Goal: Contribute content: Contribute content

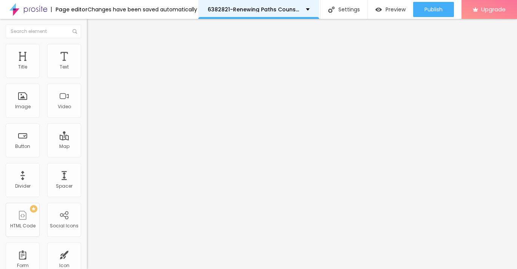
click at [220, 12] on p "6382821-Renewing Paths Counseling Services" at bounding box center [254, 9] width 93 height 5
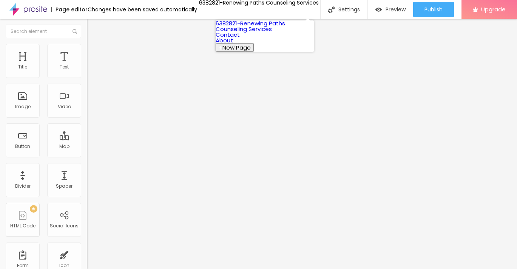
click at [251, 33] on link "6382821-Renewing Paths Counseling Services" at bounding box center [251, 26] width 70 height 14
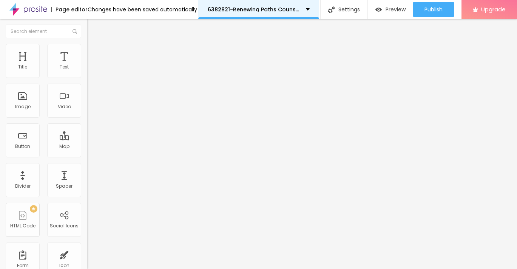
click at [302, 7] on div "6382821-Renewing Paths Counseling Services" at bounding box center [259, 9] width 102 height 5
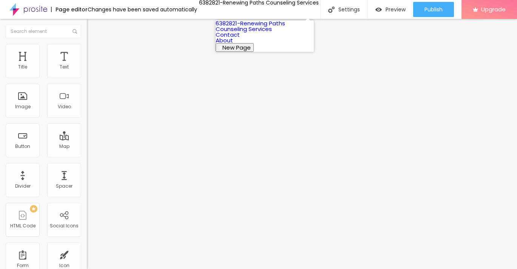
click at [274, 29] on link "6382821-Renewing Paths Counseling Services" at bounding box center [251, 26] width 70 height 14
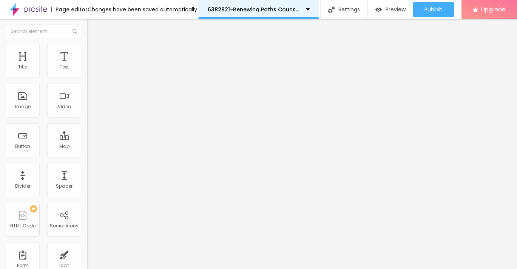
click at [285, 4] on div "6382821-Renewing Paths Counseling Services" at bounding box center [258, 9] width 121 height 19
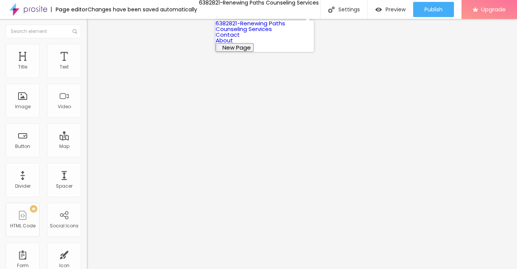
click at [251, 51] on span "New Page" at bounding box center [237, 47] width 28 height 8
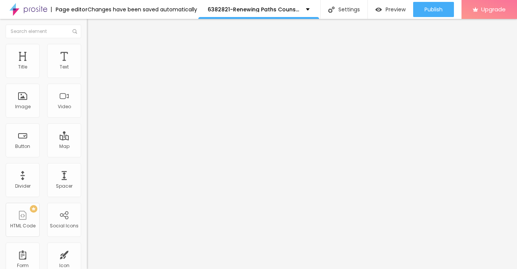
paste input "https://cityofpickens.com/"
drag, startPoint x: 278, startPoint y: 129, endPoint x: 199, endPoint y: 126, distance: 79.1
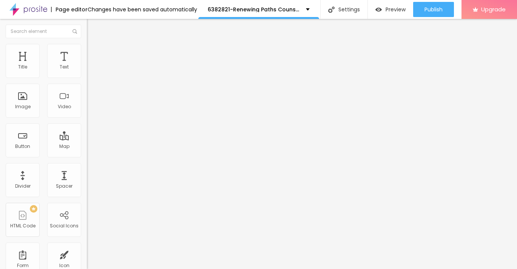
paste input "City of Pickens, South Carolina"
type input "6757898-City of Pickens, South Carolina"
click at [87, 65] on span "Add image" at bounding box center [102, 62] width 31 height 6
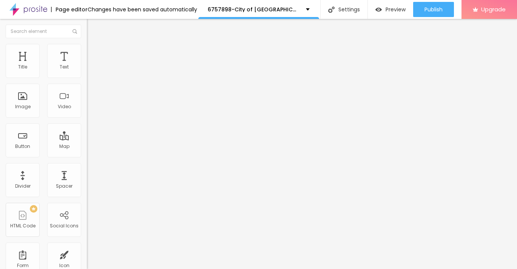
click at [87, 49] on li "Style" at bounding box center [130, 48] width 87 height 8
type input "95"
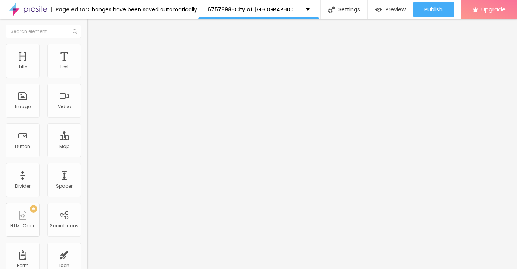
type input "95"
type input "90"
type input "80"
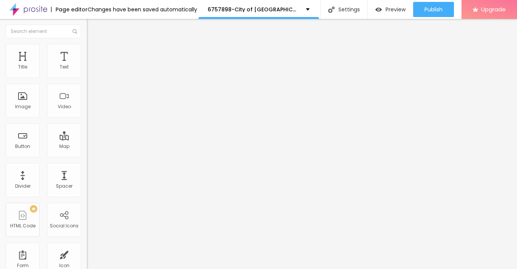
type input "75"
type input "70"
type input "60"
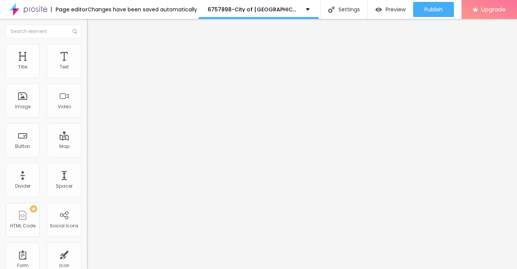
type input "60"
type input "55"
type input "45"
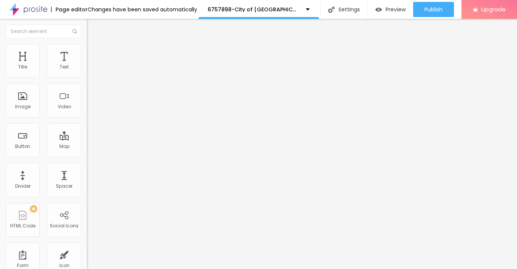
type input "40"
type input "35"
type input "25"
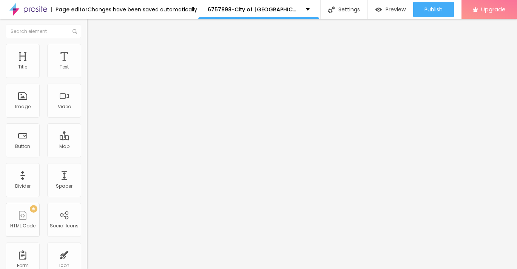
type input "25"
type input "20"
type input "10"
drag, startPoint x: 81, startPoint y: 79, endPoint x: -2, endPoint y: 81, distance: 83.2
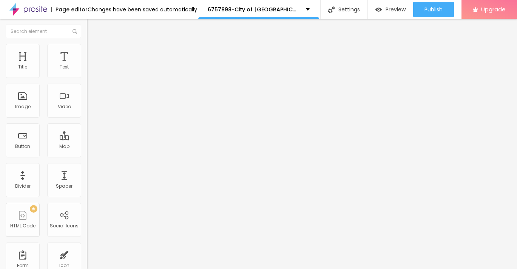
type input "10"
click at [87, 77] on input "range" at bounding box center [111, 74] width 49 height 6
click at [93, 26] on img "button" at bounding box center [96, 28] width 6 height 6
click at [90, 70] on icon "button" at bounding box center [92, 68] width 5 height 5
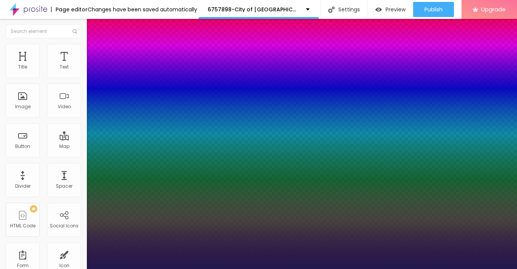
type input "1"
type input "15"
type input "1"
type input "17"
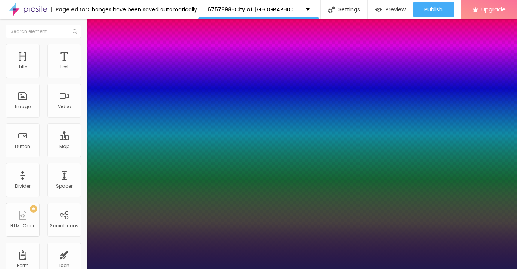
type input "17"
type input "1"
type input "19"
type input "1"
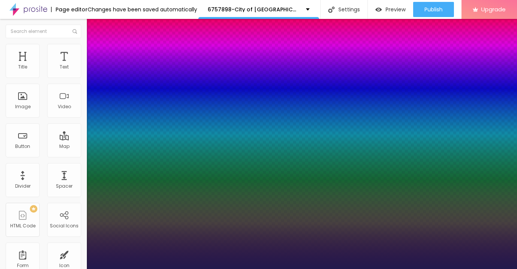
type input "21"
type input "1"
type input "23"
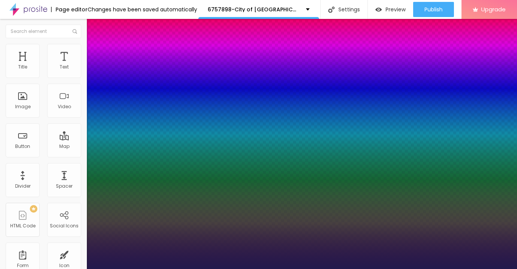
type input "1"
type input "24"
type input "1"
type input "23"
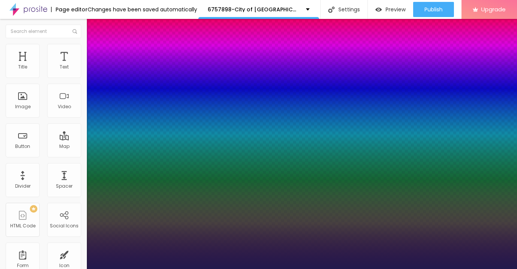
type input "23"
type input "1"
type input "22"
type input "1"
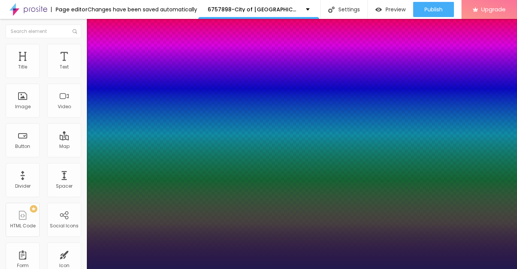
type input "21"
type input "1"
type input "20"
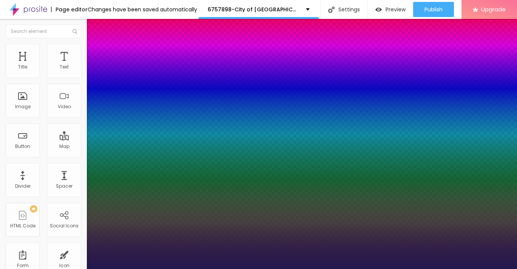
type input "1"
type input "19"
type input "1"
type input "18"
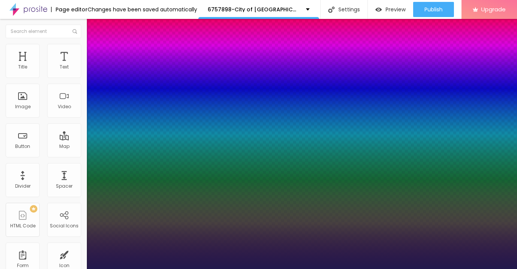
type input "18"
type input "1"
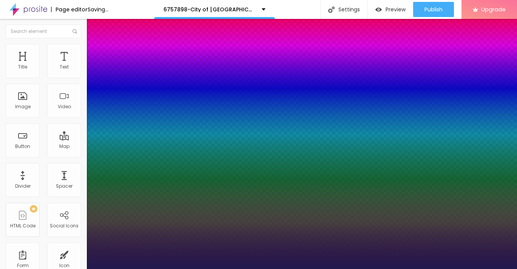
type input "19"
type input "1"
type input "20"
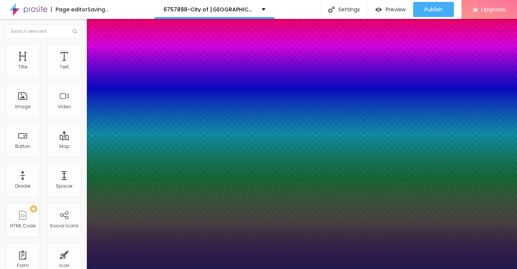
type input "1"
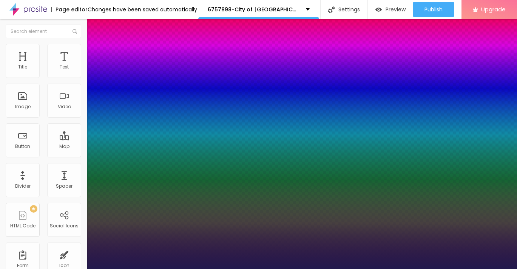
type input "21"
type input "1"
type input "22"
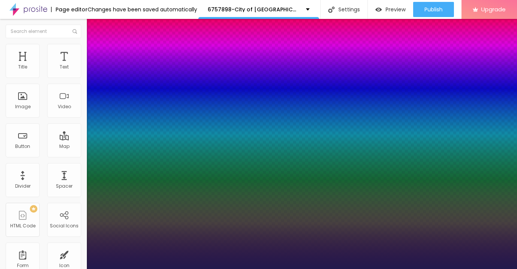
type input "1"
drag, startPoint x: 101, startPoint y: 130, endPoint x: 105, endPoint y: 130, distance: 4.6
type input "22"
type input "1"
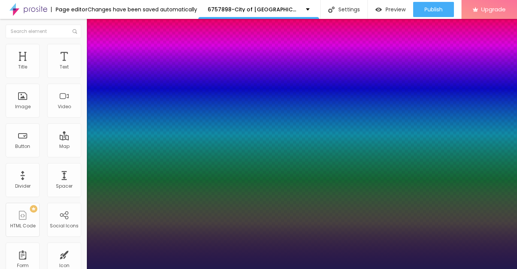
click at [229, 268] on div at bounding box center [258, 269] width 517 height 0
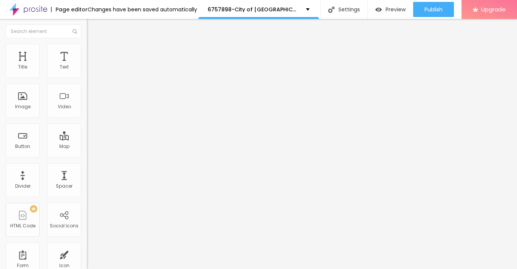
click at [93, 29] on img "button" at bounding box center [96, 28] width 6 height 6
click at [87, 71] on input "Click me" at bounding box center [132, 67] width 91 height 8
paste input "→ VIEW DOCUMENT HERE"
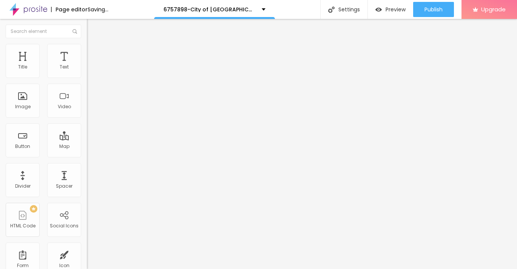
type input "→ VIEW DOCUMENT HERE"
click at [87, 156] on input "https://" at bounding box center [132, 152] width 91 height 8
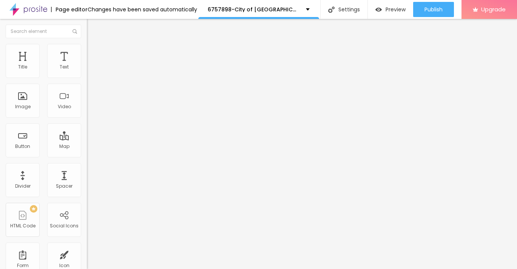
click at [87, 156] on input "https://" at bounding box center [132, 152] width 91 height 8
click at [87, 156] on input "text" at bounding box center [132, 152] width 91 height 8
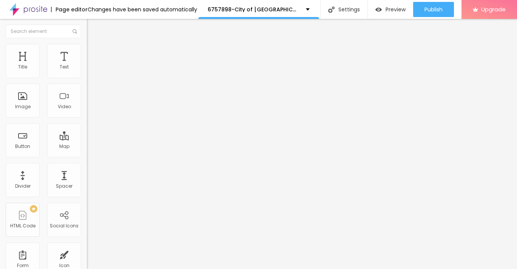
paste input "[URL][DOMAIN_NAME]"
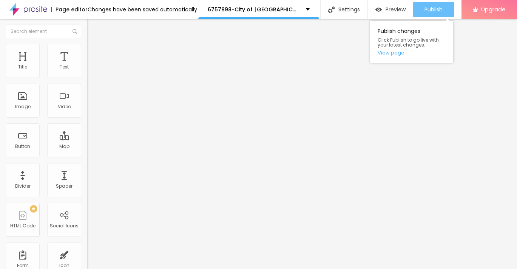
type input "[URL][DOMAIN_NAME]"
click at [435, 8] on span "Publish" at bounding box center [434, 9] width 18 height 6
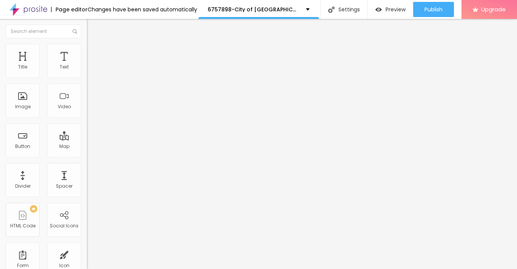
click at [94, 53] on span "Advanced" at bounding box center [106, 56] width 25 height 6
type input "4"
type input "5"
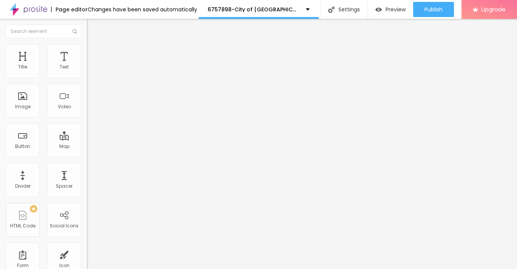
type input "6"
type input "7"
type input "8"
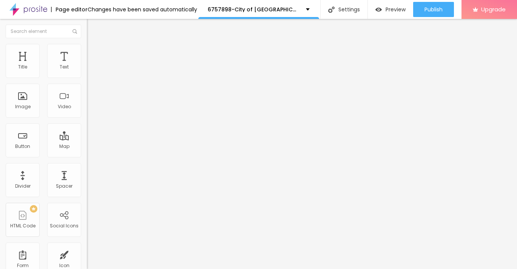
type input "8"
type input "9"
type input "10"
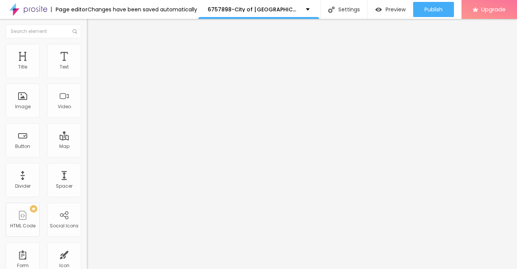
type input "11"
type input "12"
type input "13"
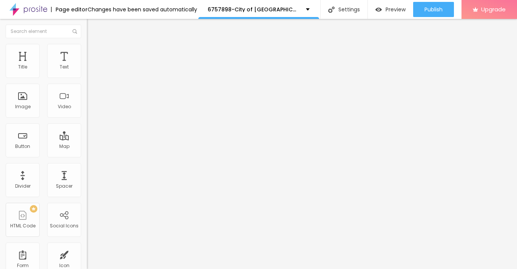
type input "13"
type input "14"
type input "15"
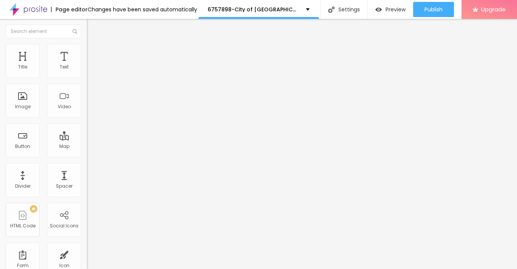
type input "16"
type input "17"
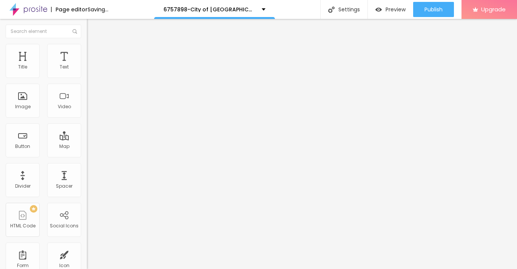
type input "18"
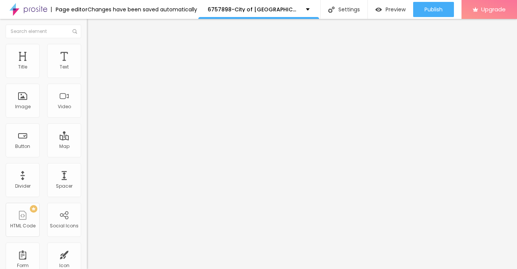
type input "19"
type input "20"
drag, startPoint x: 19, startPoint y: 74, endPoint x: 27, endPoint y: 74, distance: 7.6
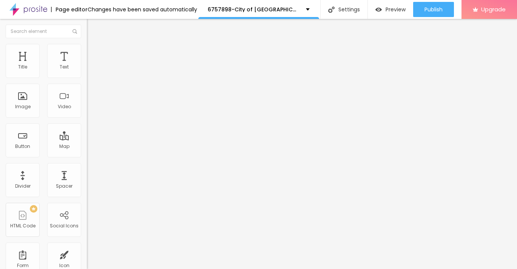
type input "20"
click at [87, 147] on input "range" at bounding box center [111, 150] width 49 height 6
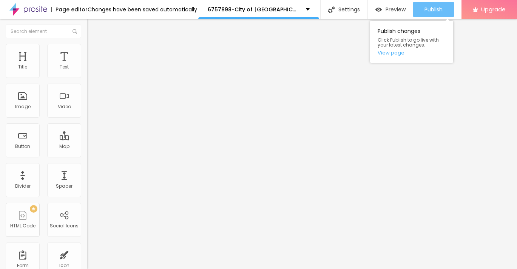
click at [434, 13] on div "Publish" at bounding box center [434, 9] width 18 height 15
click at [425, 12] on span "Publish" at bounding box center [434, 9] width 18 height 6
click at [431, 3] on div "Publish" at bounding box center [434, 9] width 18 height 15
click at [439, 7] on span "Publish" at bounding box center [434, 9] width 18 height 6
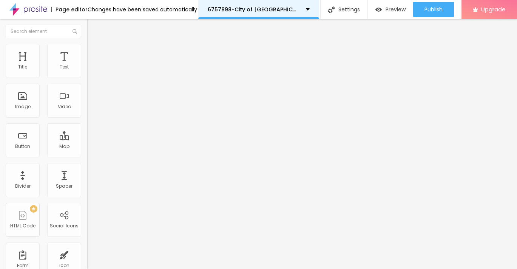
click at [274, 11] on p "6757898-City of Pickens, South Carolina" at bounding box center [254, 9] width 93 height 5
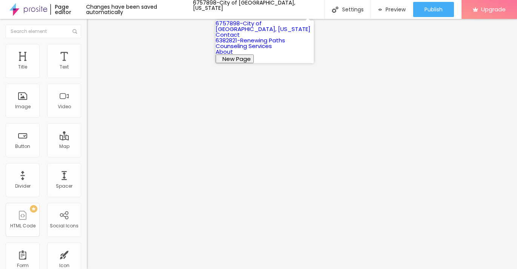
click at [275, 33] on link "6757898-City of Pickens, South Carolina" at bounding box center [263, 26] width 95 height 14
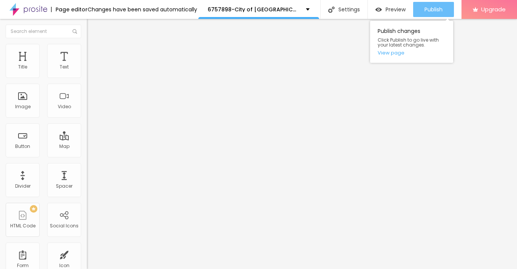
click at [430, 11] on span "Publish" at bounding box center [434, 9] width 18 height 6
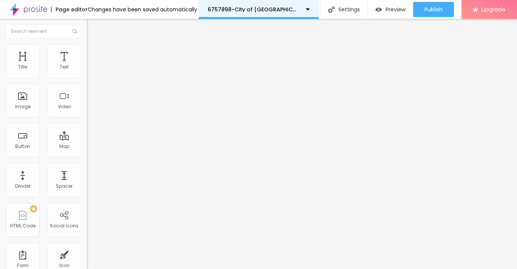
click at [300, 10] on div "6757898-City of [GEOGRAPHIC_DATA], [US_STATE]" at bounding box center [259, 9] width 102 height 5
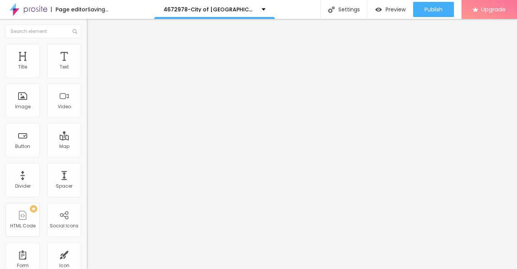
click at [87, 65] on span "Add image" at bounding box center [102, 62] width 31 height 6
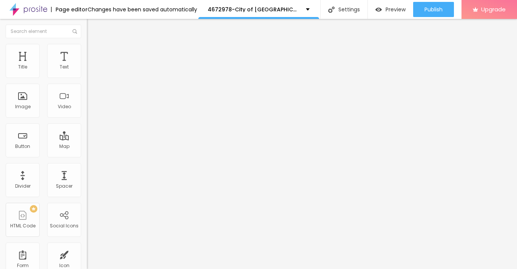
click at [87, 50] on li "Style" at bounding box center [130, 48] width 87 height 8
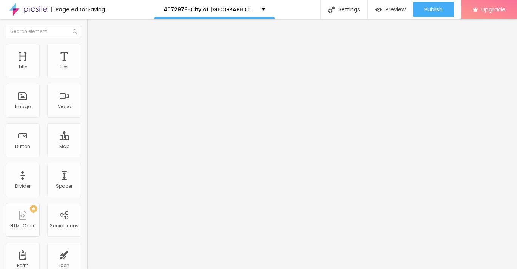
drag, startPoint x: 83, startPoint y: 80, endPoint x: -2, endPoint y: 79, distance: 85.0
click at [0, 79] on html "Page editor Saving... 4672978-City of [GEOGRAPHIC_DATA], [US_STATE] Settings Pa…" at bounding box center [258, 134] width 517 height 269
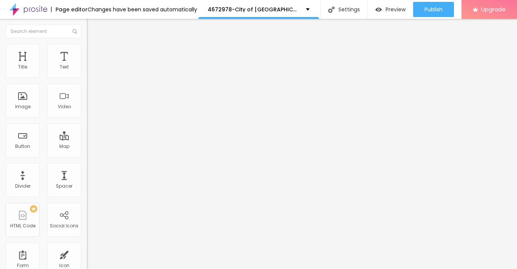
type input "95"
type input "85"
type input "80"
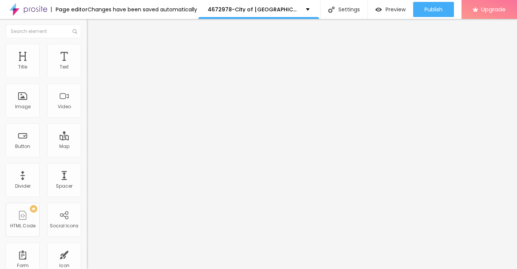
type input "80"
type input "70"
type input "60"
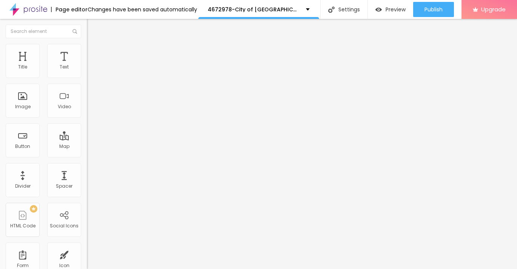
type input "50"
type input "40"
type input "30"
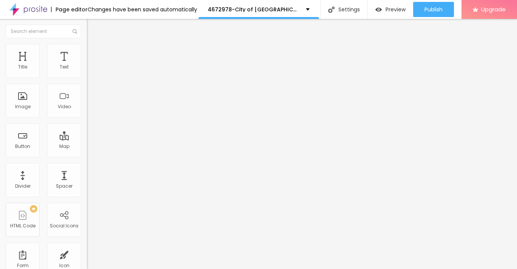
type input "30"
type input "20"
type input "10"
drag, startPoint x: 80, startPoint y: 80, endPoint x: -2, endPoint y: 80, distance: 82.4
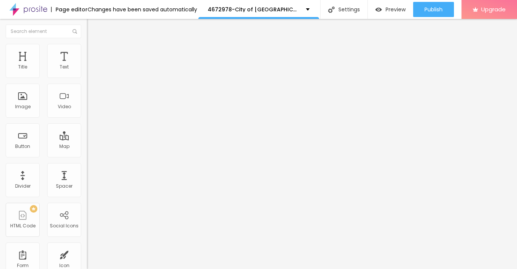
type input "10"
click at [87, 77] on input "range" at bounding box center [111, 74] width 49 height 6
click at [87, 31] on button "Edit Image" at bounding box center [130, 27] width 87 height 17
click at [91, 70] on icon "button" at bounding box center [92, 68] width 3 height 3
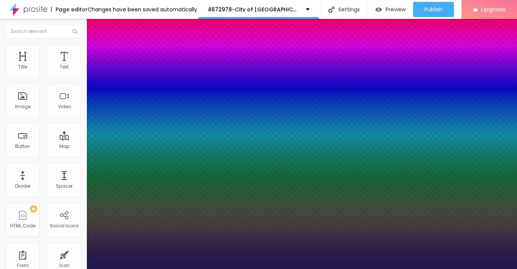
type input "1"
type input "12"
type input "1"
type input "13"
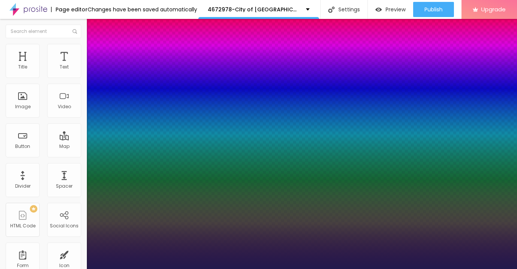
type input "13"
type input "1"
type input "14"
type input "1"
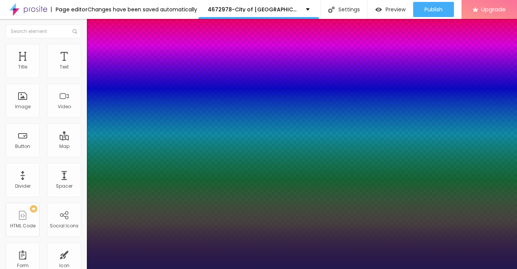
type input "15"
type input "1"
type input "16"
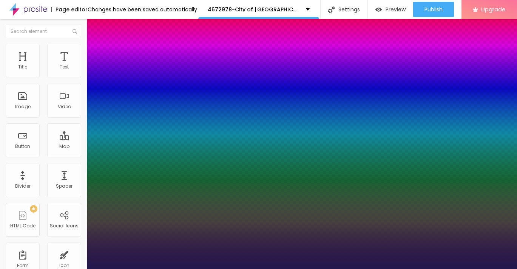
type input "1"
type input "17"
type input "1"
type input "18"
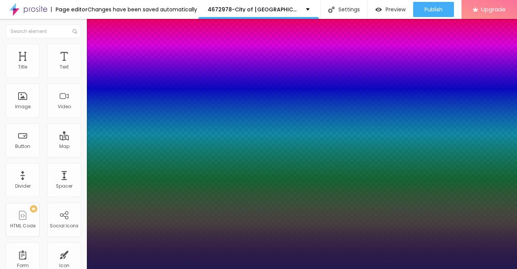
type input "18"
type input "1"
type input "19"
type input "1"
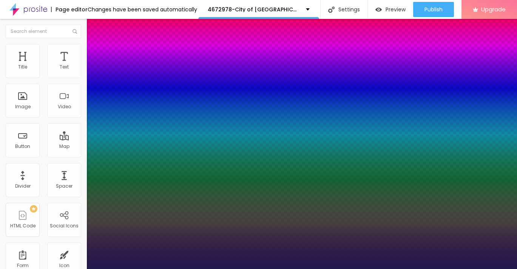
type input "20"
type input "1"
type input "21"
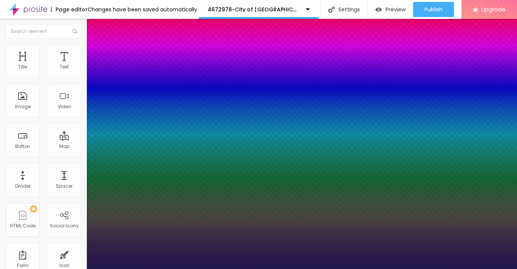
type input "1"
type input "22"
type input "1"
type input "23"
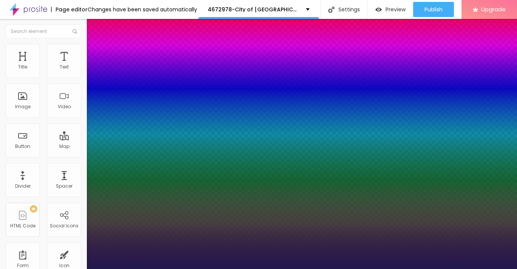
type input "23"
type input "1"
type input "24"
type input "1"
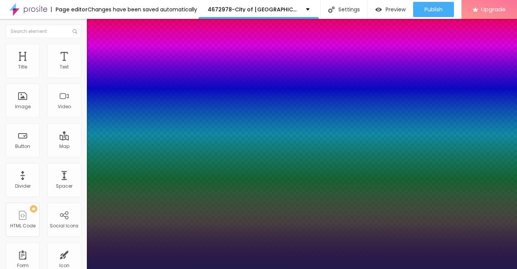
type input "23"
type input "1"
type input "22"
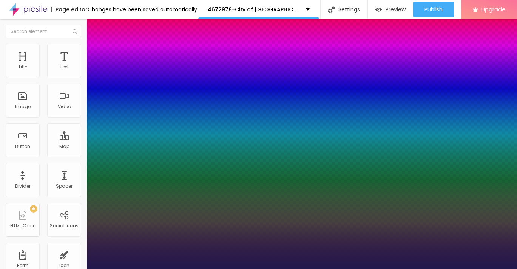
type input "1"
drag, startPoint x: 99, startPoint y: 127, endPoint x: 106, endPoint y: 128, distance: 6.5
type input "22"
click at [219, 268] on div at bounding box center [258, 269] width 517 height 0
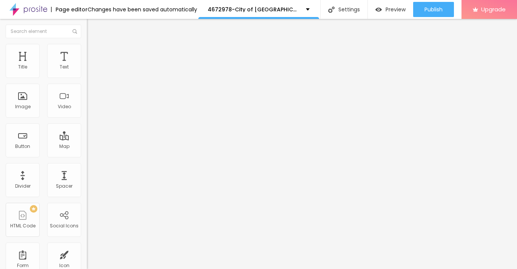
click at [87, 26] on button "Edit Text" at bounding box center [130, 27] width 87 height 17
drag, startPoint x: 20, startPoint y: 147, endPoint x: 246, endPoint y: 2, distance: 268.7
click at [87, 71] on input "Click me" at bounding box center [132, 67] width 91 height 8
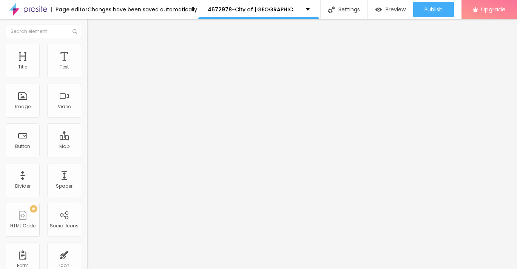
paste input "→ VIEW DOCUMENT HERE"
type input "→ VIEW DOCUMENT HERE"
click at [94, 51] on span "Style" at bounding box center [99, 49] width 11 height 6
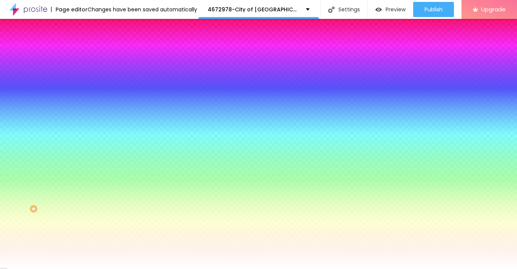
click at [87, 57] on li "Advanced" at bounding box center [130, 55] width 87 height 8
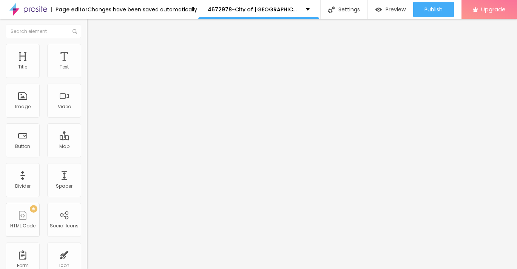
type input "5"
type input "6"
type input "7"
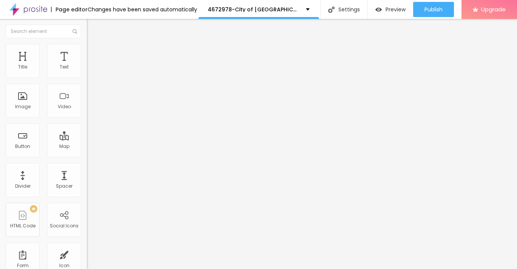
type input "7"
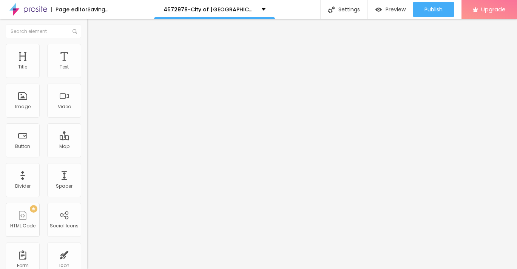
type input "8"
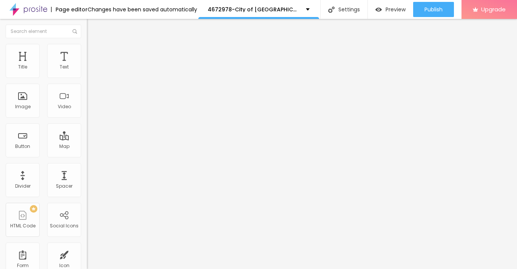
type input "9"
type input "10"
type input "11"
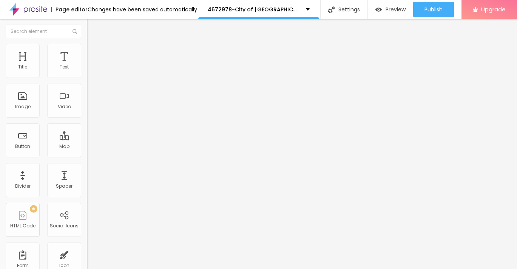
type input "11"
type input "12"
type input "13"
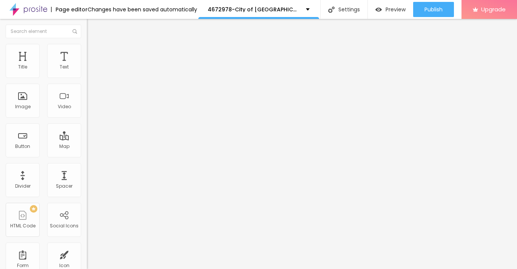
type input "14"
type input "15"
type input "16"
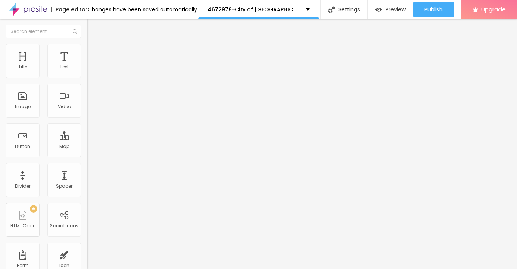
type input "16"
type input "17"
type input "18"
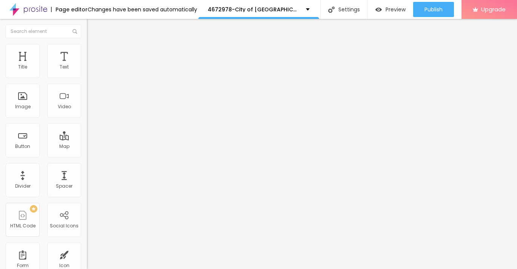
type input "19"
type input "20"
drag, startPoint x: 20, startPoint y: 73, endPoint x: 26, endPoint y: 74, distance: 6.8
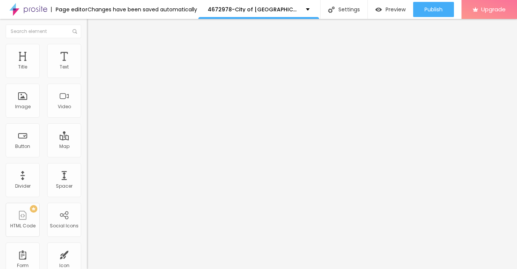
type input "20"
click at [87, 147] on input "range" at bounding box center [111, 150] width 49 height 6
click at [87, 156] on input "https://" at bounding box center [132, 152] width 91 height 8
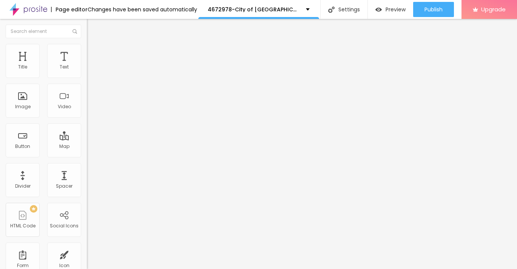
paste input "[URL][DOMAIN_NAME]"
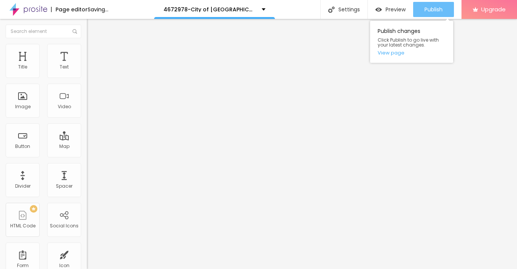
type input "[URL][DOMAIN_NAME]"
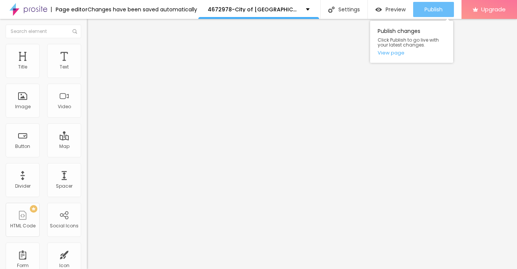
scroll to position [0, 0]
click at [425, 10] on span "Publish" at bounding box center [434, 9] width 18 height 6
